Goal: Information Seeking & Learning: Check status

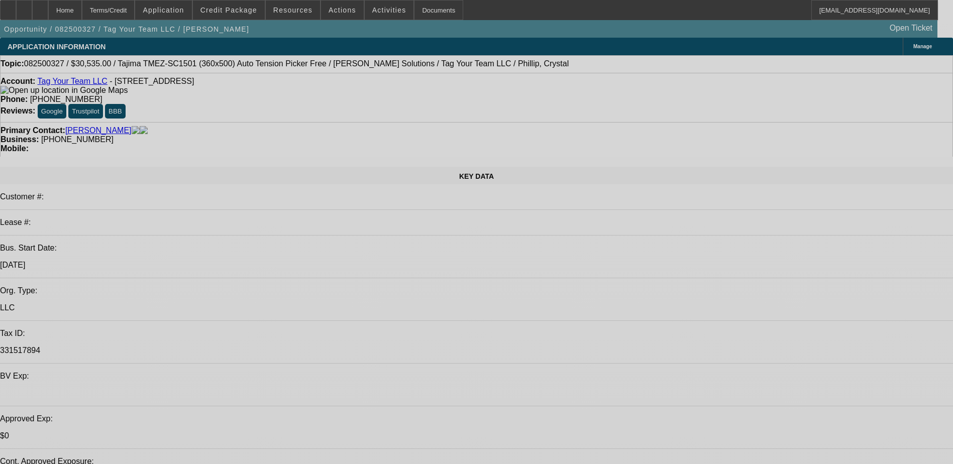
select select "0"
select select "2"
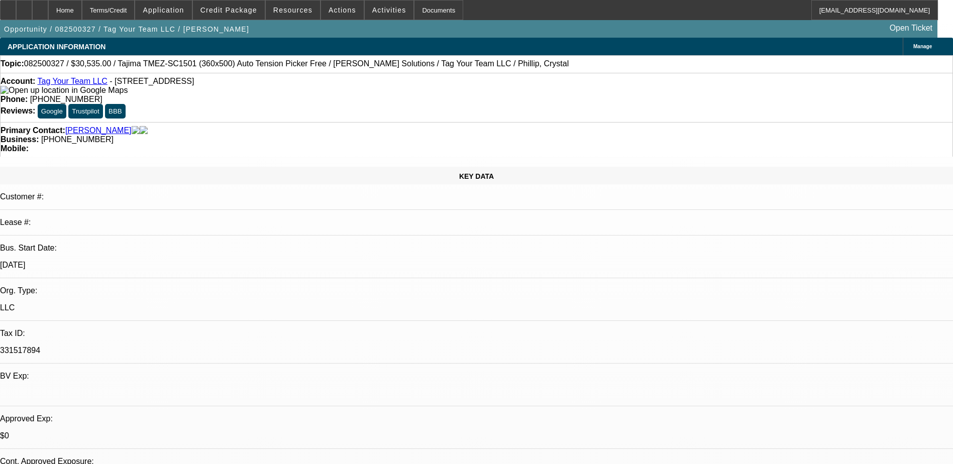
select select "2"
select select "0.1"
select select "4"
select select "0"
select select "2"
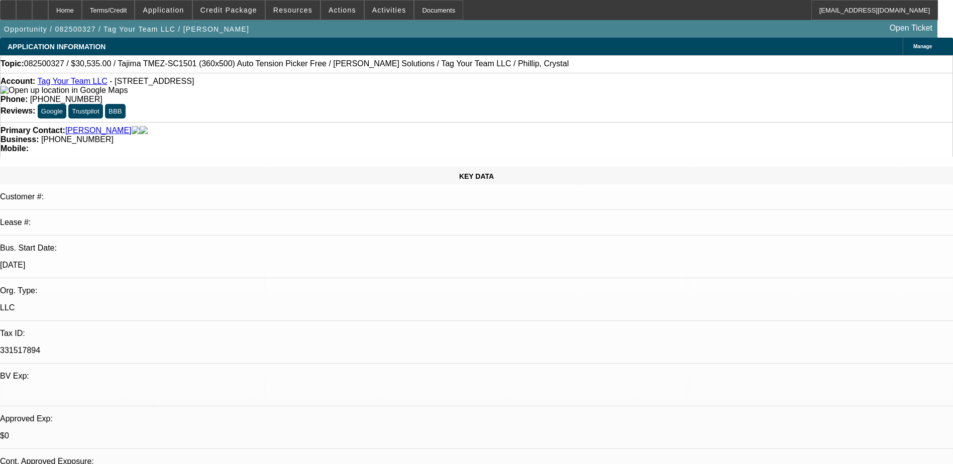
select select "2"
select select "0"
select select "6"
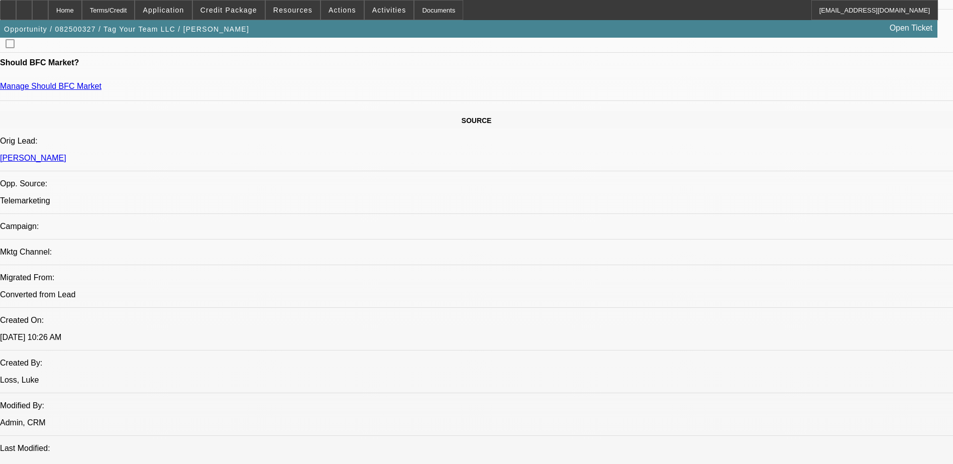
scroll to position [402, 0]
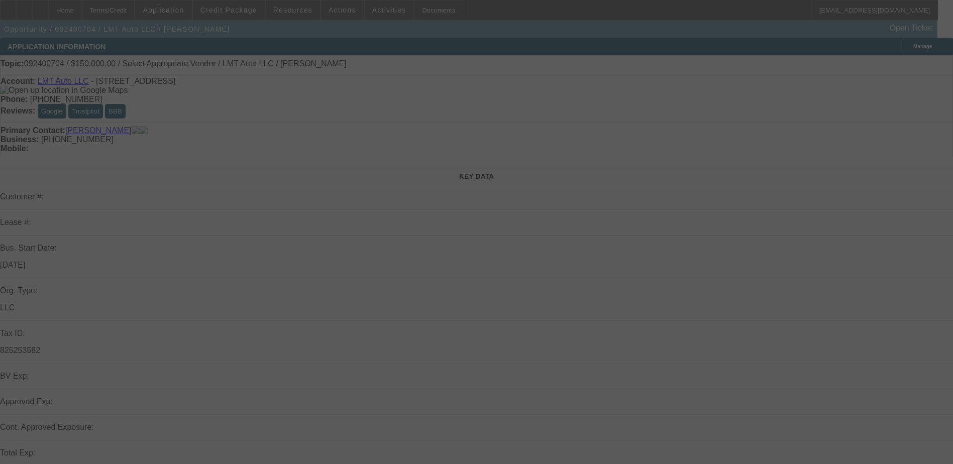
click at [187, 14] on div at bounding box center [476, 232] width 953 height 464
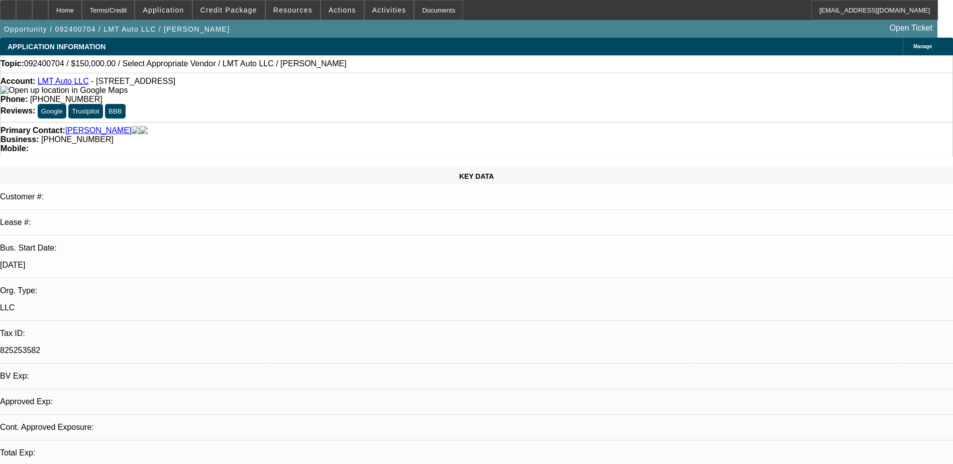
select select "0"
select select "2"
select select "0.1"
select select "1"
select select "2"
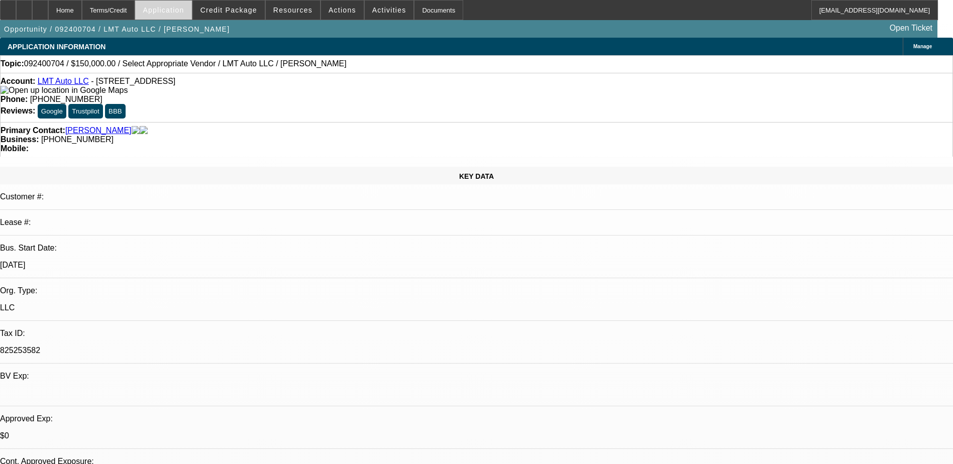
select select "4"
click at [184, 13] on span "Application" at bounding box center [163, 10] width 41 height 8
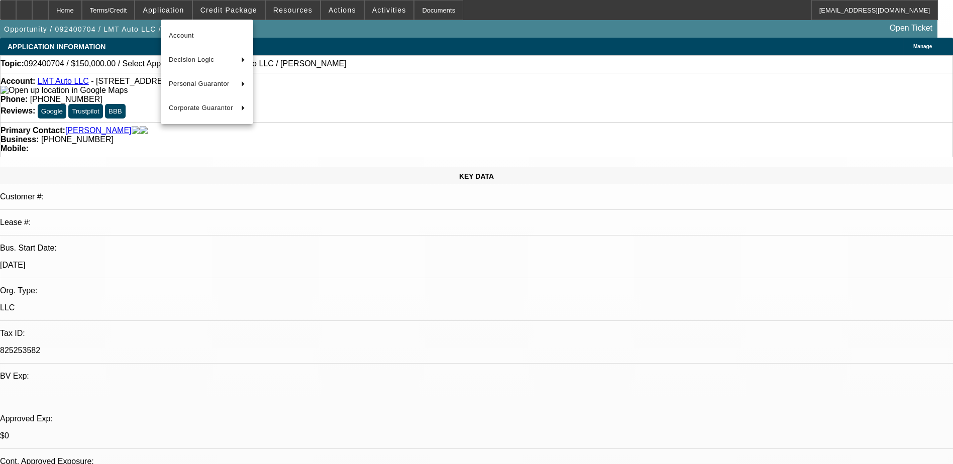
click at [229, 12] on div at bounding box center [476, 232] width 953 height 464
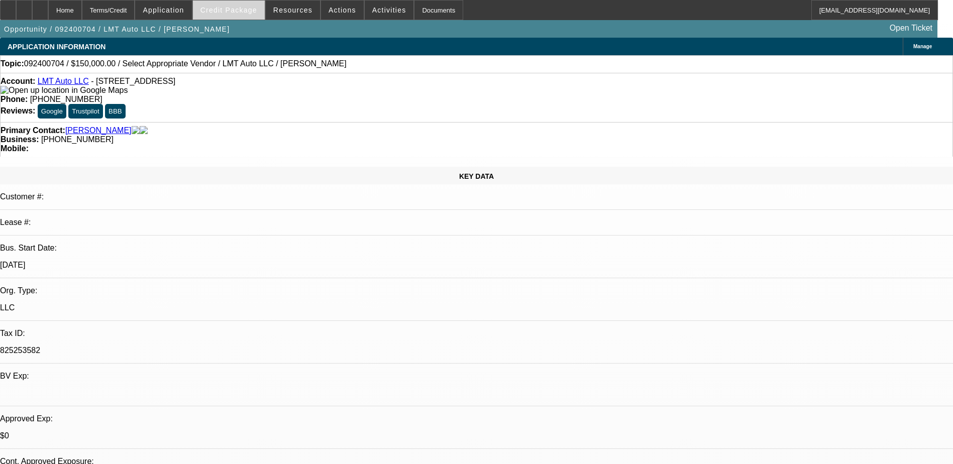
click at [229, 11] on span "Credit Package" at bounding box center [228, 10] width 57 height 8
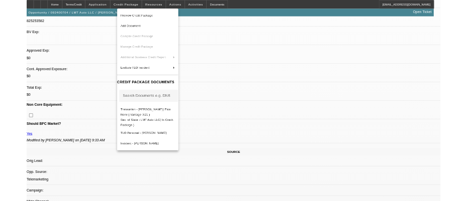
scroll to position [352, 0]
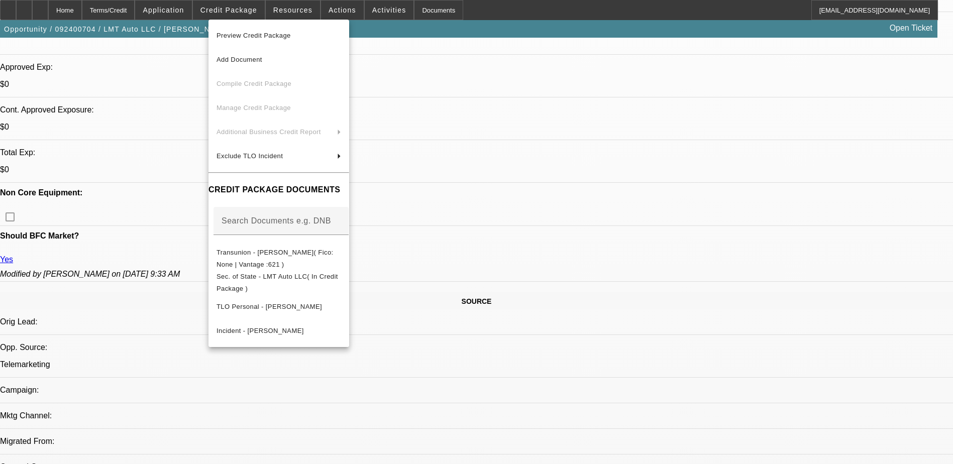
click at [105, 266] on div at bounding box center [476, 232] width 953 height 464
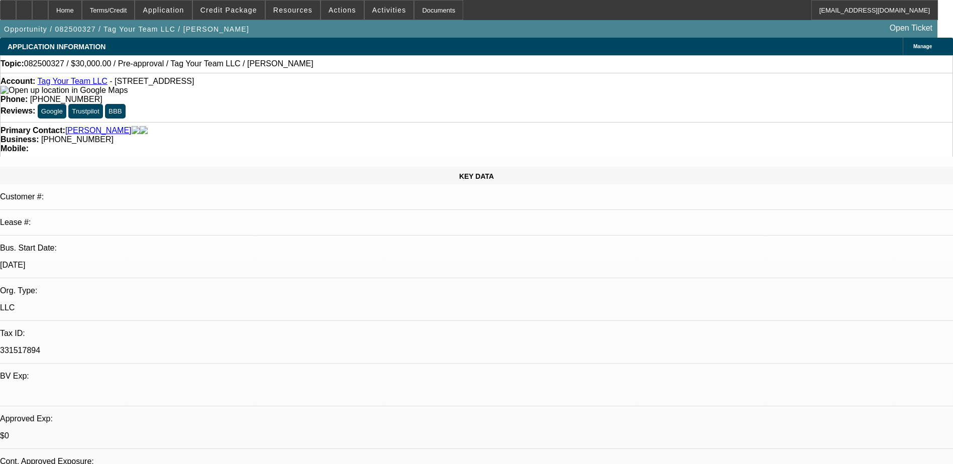
select select "0"
select select "2"
select select "0.1"
select select "4"
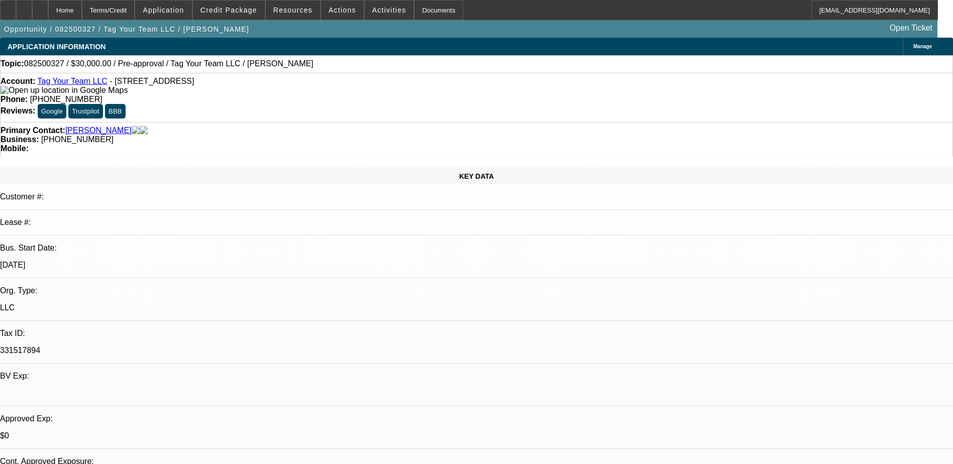
drag, startPoint x: 699, startPoint y: 165, endPoint x: 694, endPoint y: 167, distance: 5.2
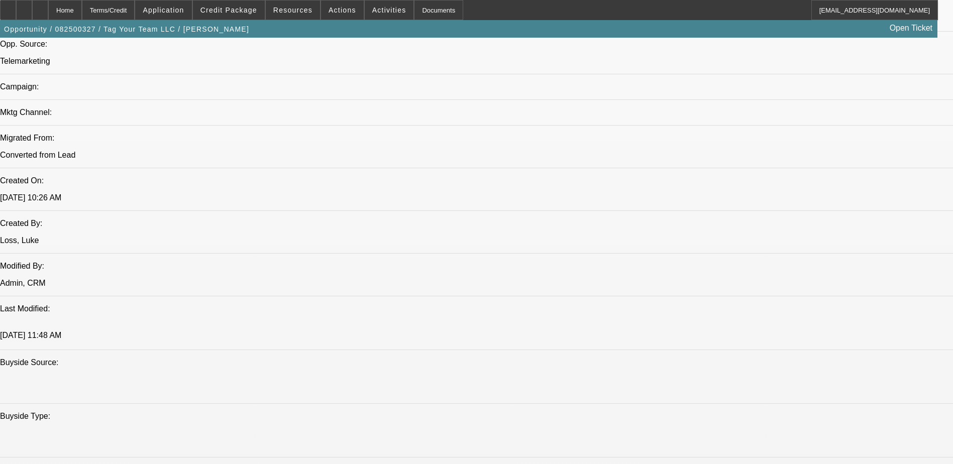
scroll to position [804, 0]
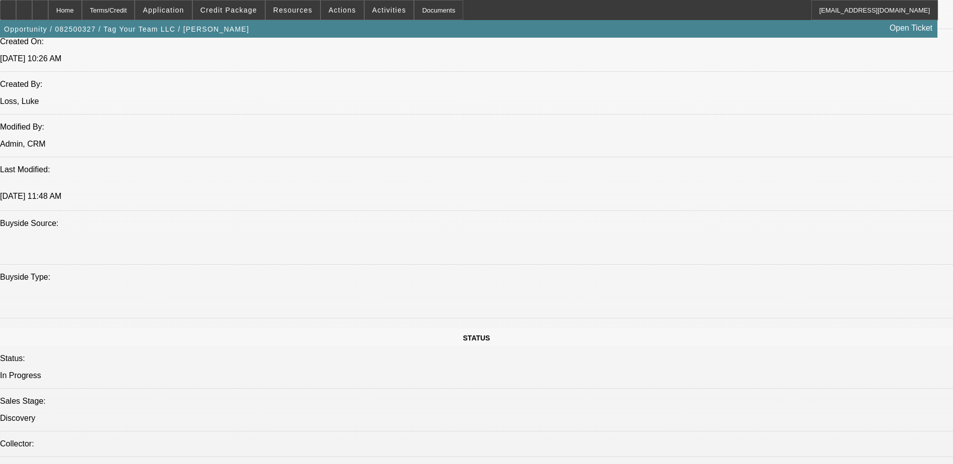
drag, startPoint x: 719, startPoint y: 156, endPoint x: 714, endPoint y: 153, distance: 5.9
drag, startPoint x: 714, startPoint y: 153, endPoint x: 718, endPoint y: 179, distance: 26.4
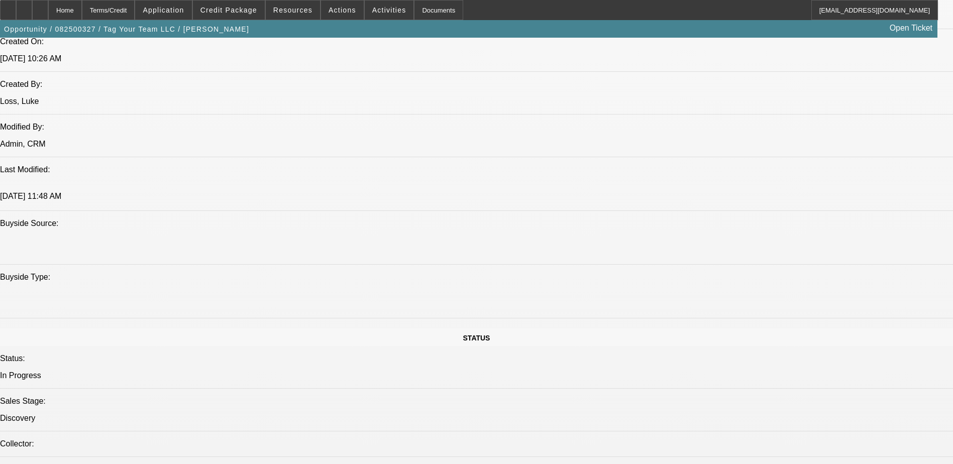
scroll to position [0, 0]
